Goal: Task Accomplishment & Management: Manage account settings

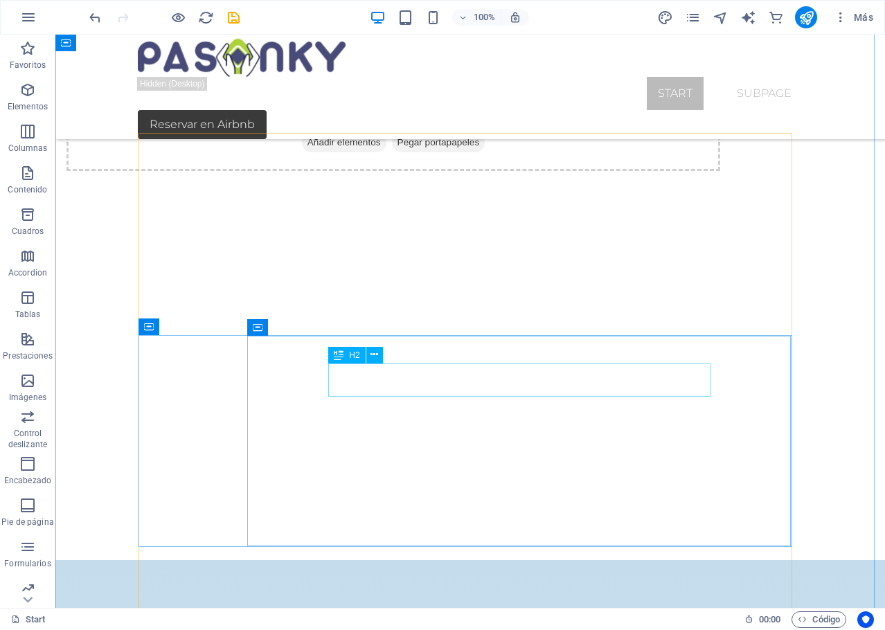
scroll to position [1316, 0]
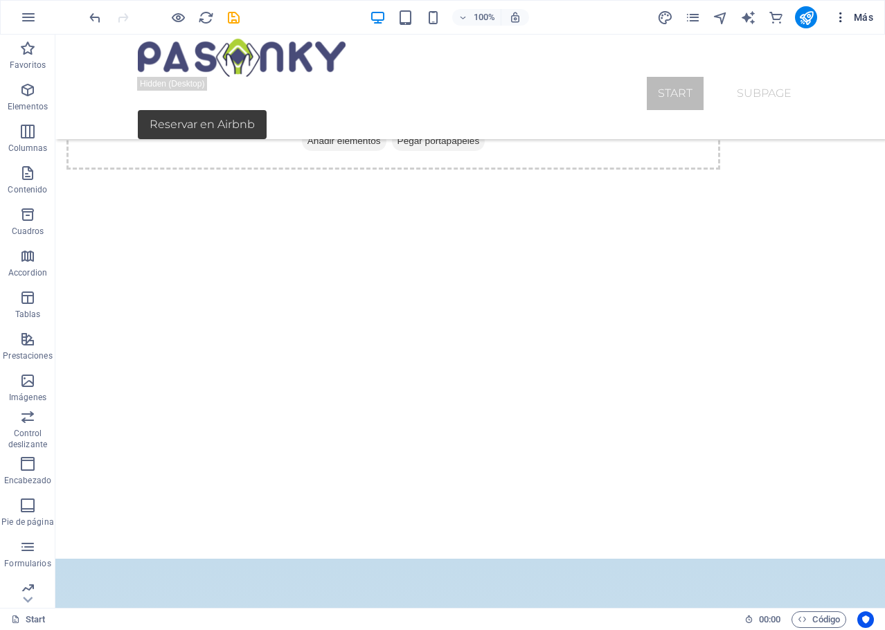
click at [855, 16] on span "Más" at bounding box center [853, 17] width 39 height 14
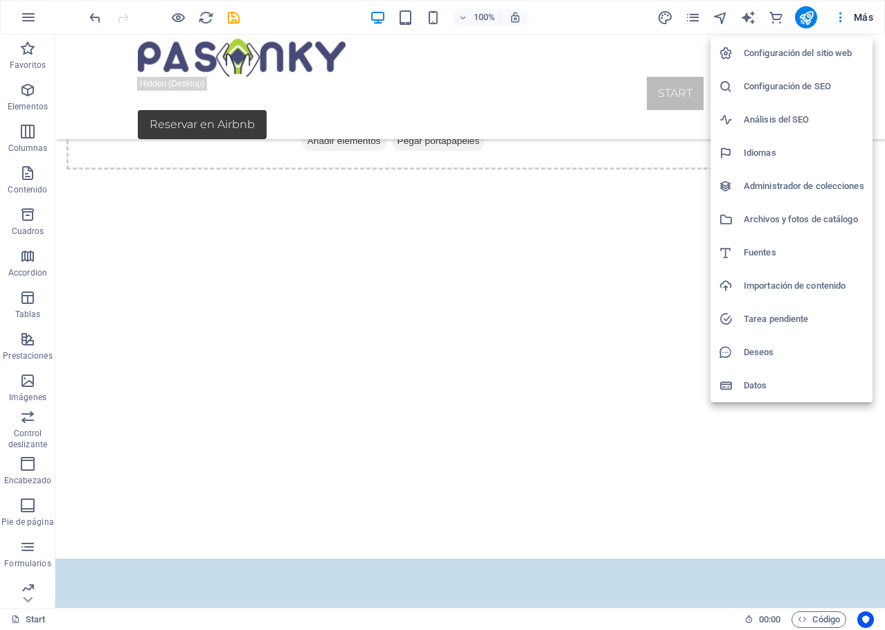
click at [777, 90] on h6 "Configuración de SEO" at bounding box center [804, 86] width 121 height 17
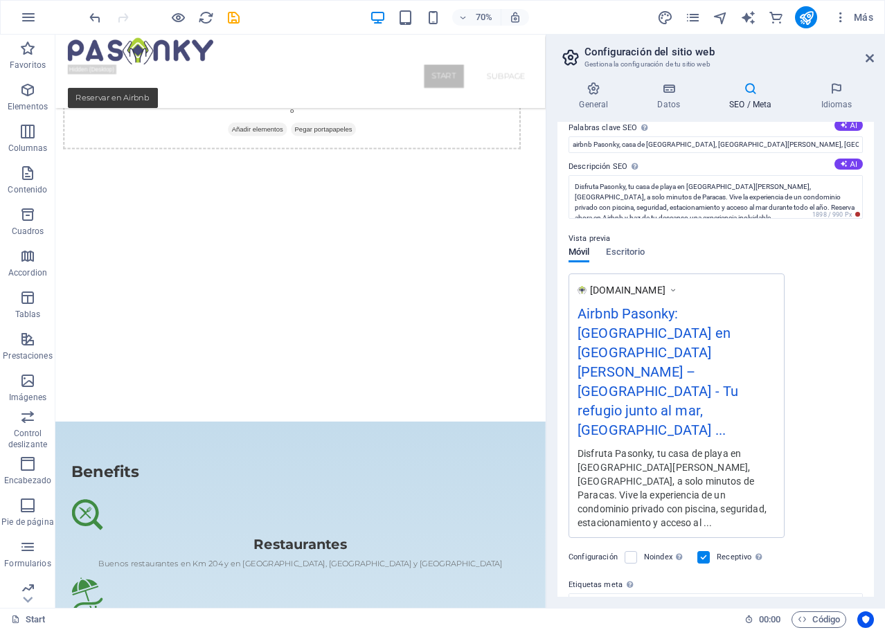
scroll to position [148, 0]
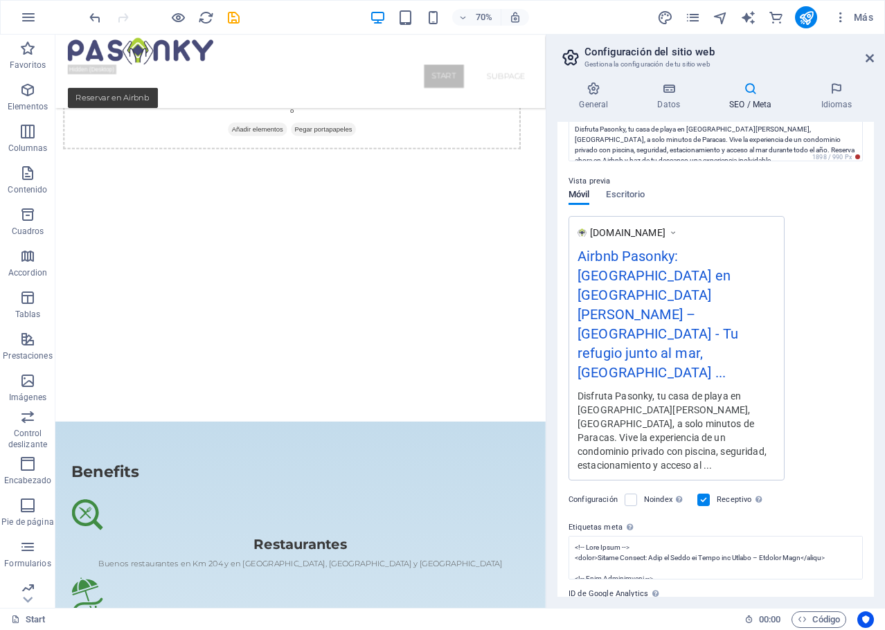
drag, startPoint x: 802, startPoint y: 617, endPoint x: 752, endPoint y: 811, distance: 201.1
click at [558, 575] on div "Título SEO El título de tu sitio web. Elige algo que destaque en los resultados…" at bounding box center [716, 359] width 317 height 475
type input "A"
paste input "<!-- Copyright 2023 Google LLC Licensed under the Apache License, Version 2.0 (…"
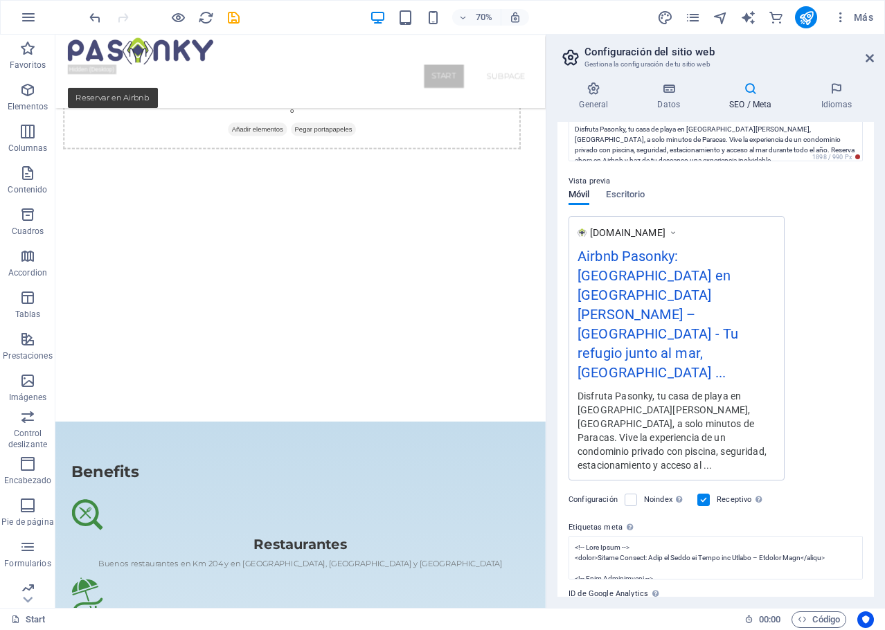
scroll to position [0, 10486]
type input "<!-- Copyright 2023 Google LLC Licensed under the Apache License, Version 2.0 (…"
click at [688, 603] on input "ID de Google Analytics Añada únicamente el ID de Google Analytics. Incluimos el…" at bounding box center [716, 611] width 294 height 17
type input "[SECURITY_DATA]"
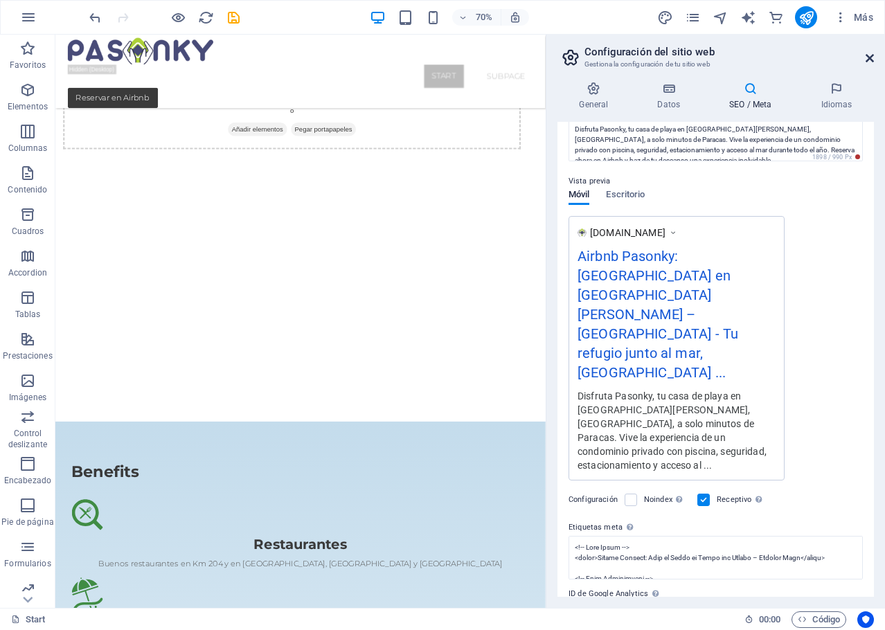
click at [870, 60] on icon at bounding box center [870, 58] width 8 height 11
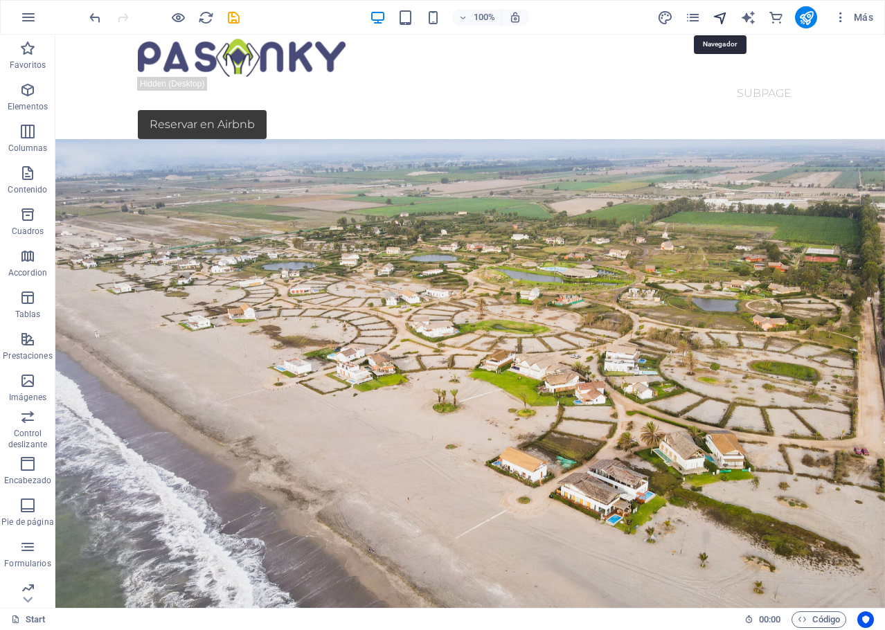
click at [720, 18] on icon "navigator" at bounding box center [721, 18] width 16 height 16
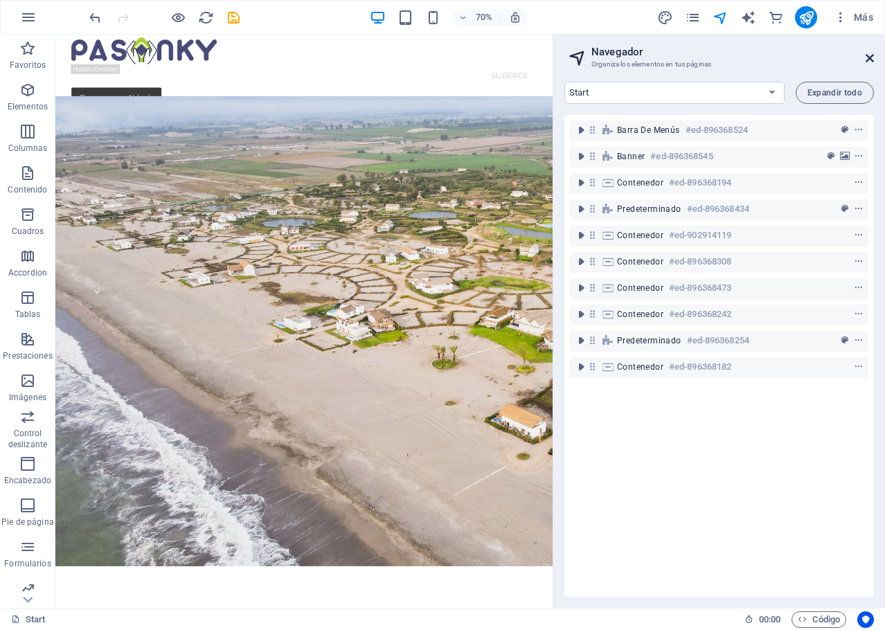
click at [868, 57] on icon at bounding box center [870, 58] width 8 height 11
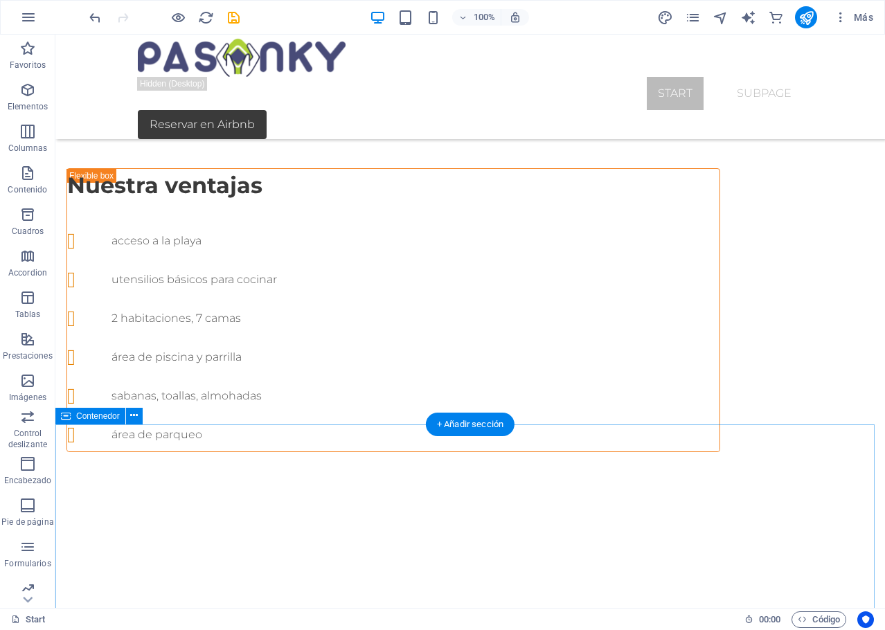
scroll to position [554, 0]
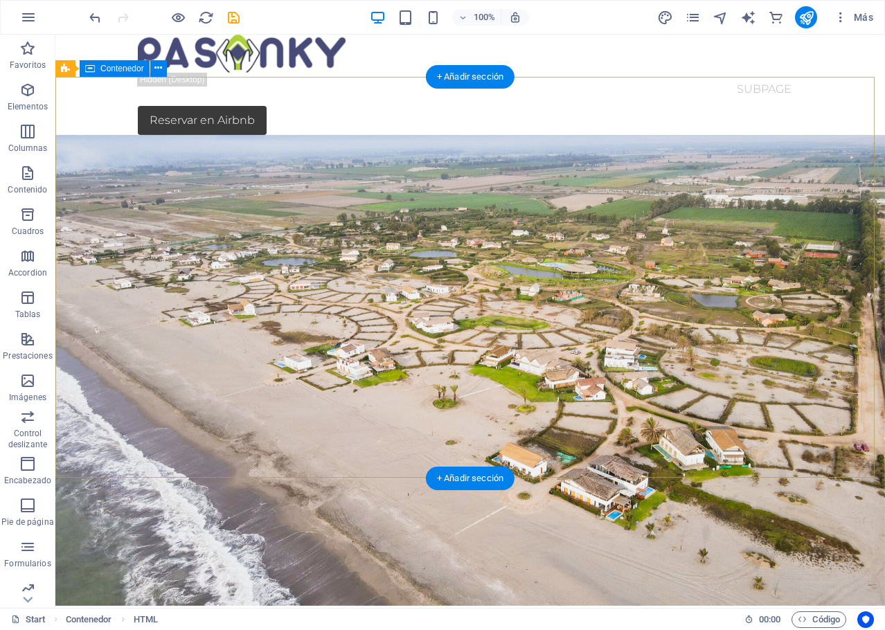
scroll to position [0, 0]
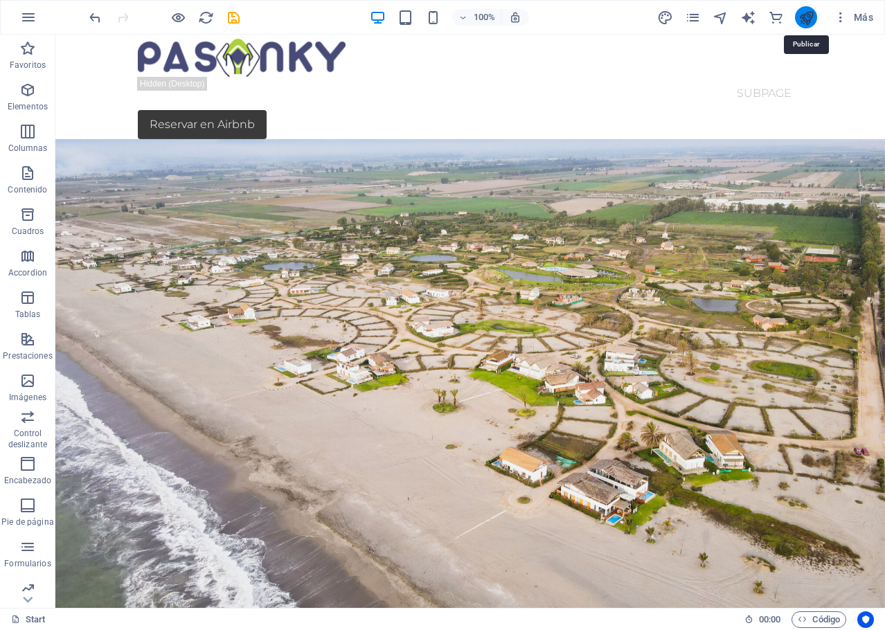
click at [806, 22] on icon "publish" at bounding box center [807, 18] width 16 height 16
